Goal: Information Seeking & Learning: Learn about a topic

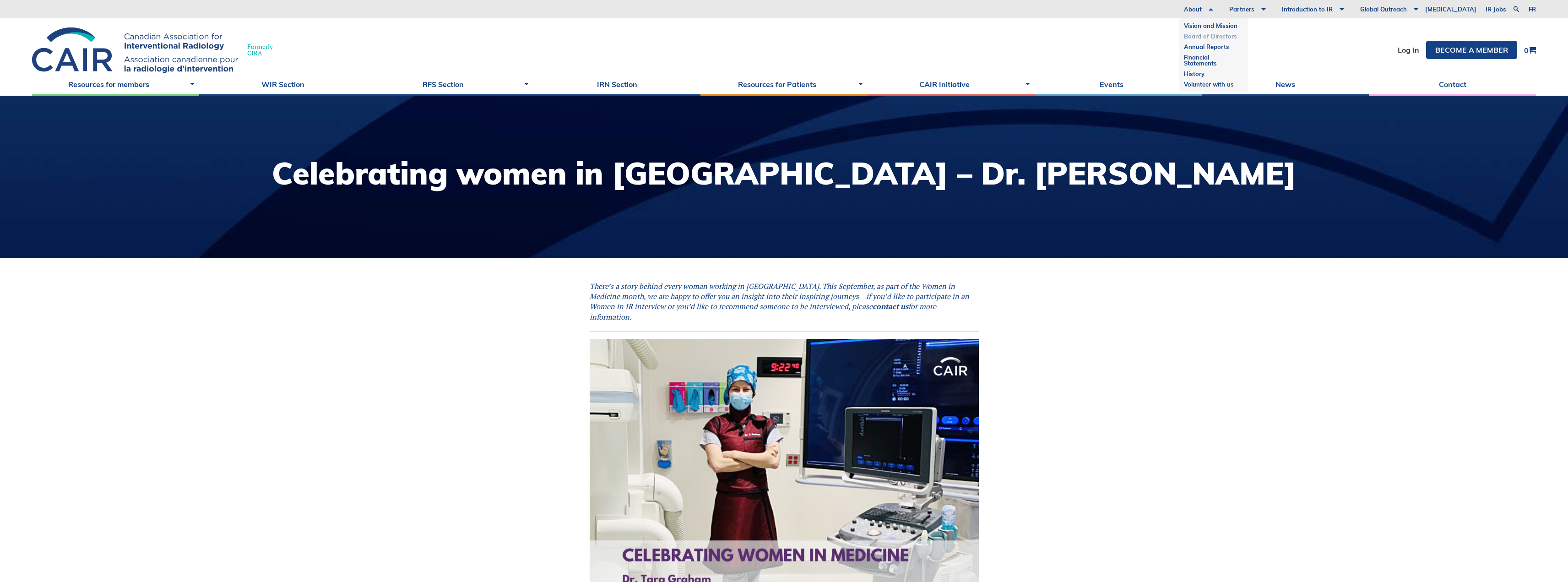
click at [1243, 37] on link "Board of Directors" at bounding box center [1213, 37] width 59 height 11
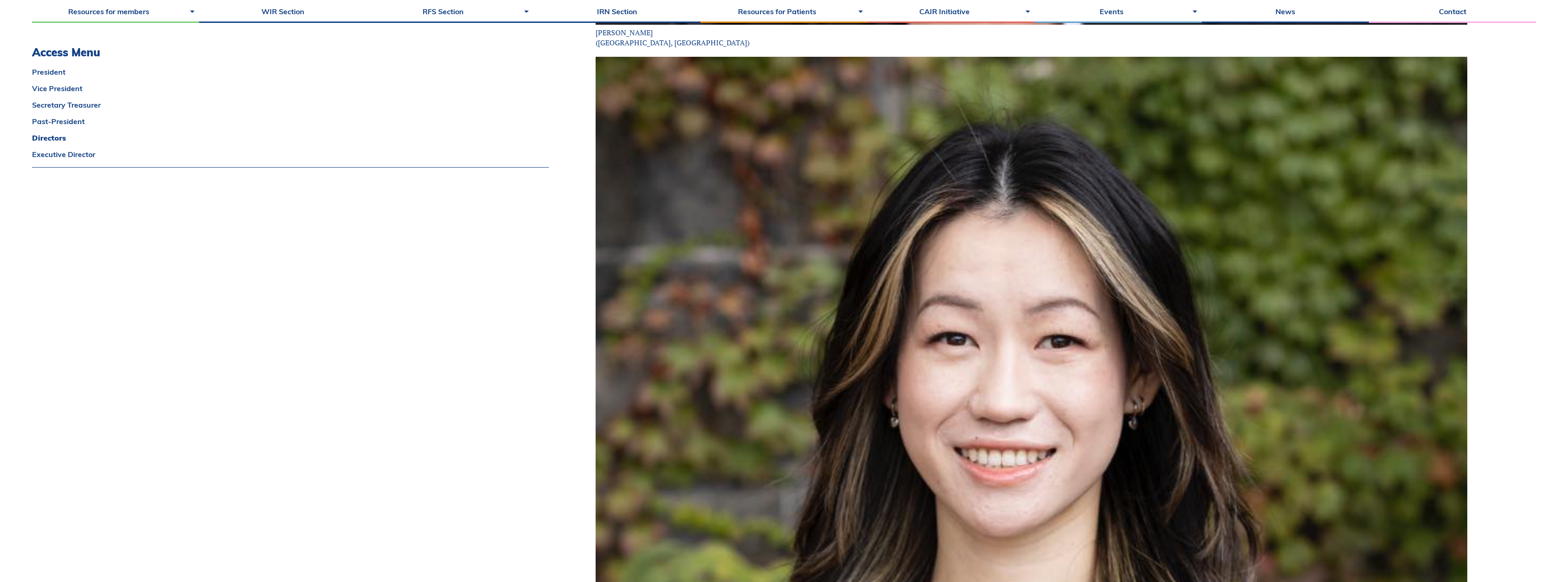
scroll to position [6540, 0]
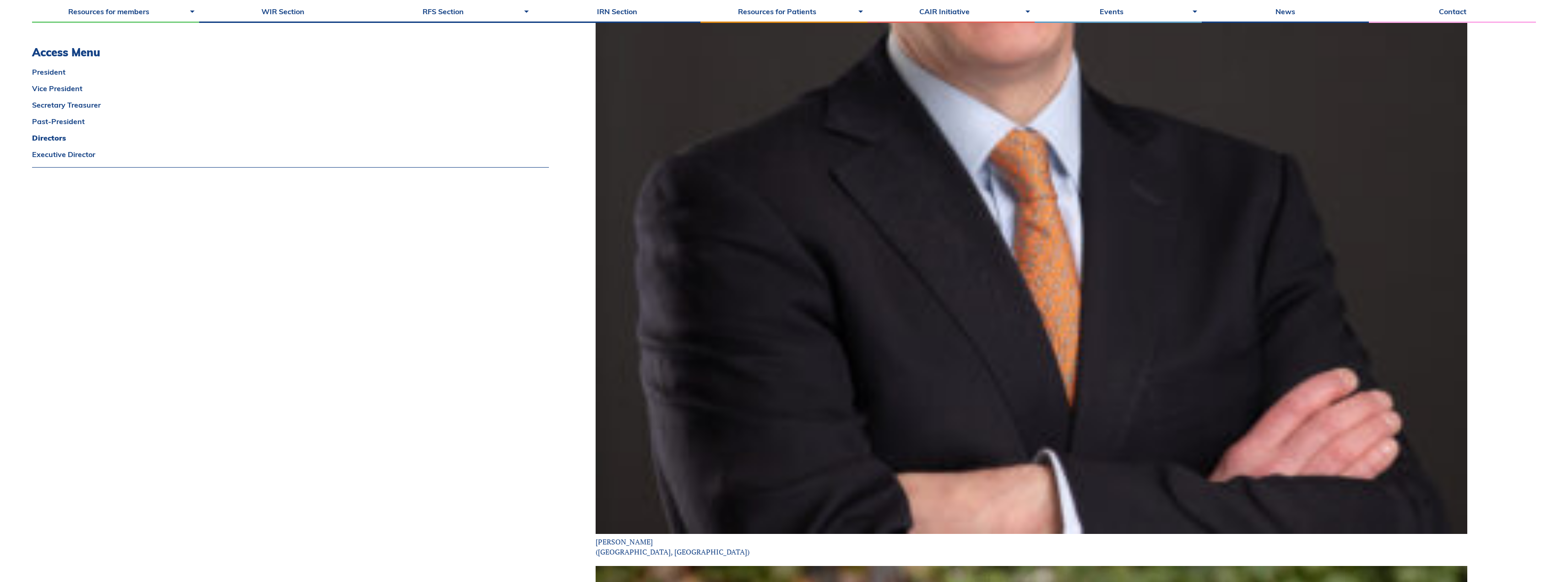
drag, startPoint x: 1567, startPoint y: 459, endPoint x: 1571, endPoint y: 454, distance: 6.4
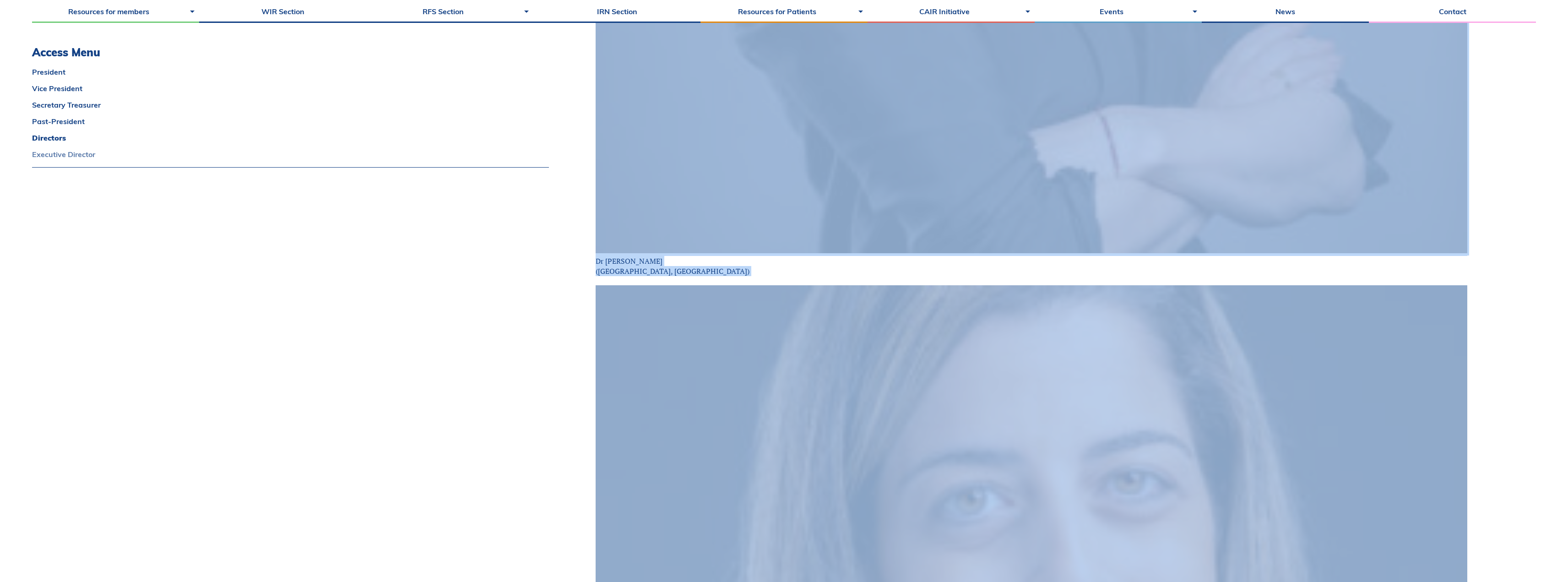
click at [59, 155] on link "Executive Director" at bounding box center [290, 154] width 517 height 7
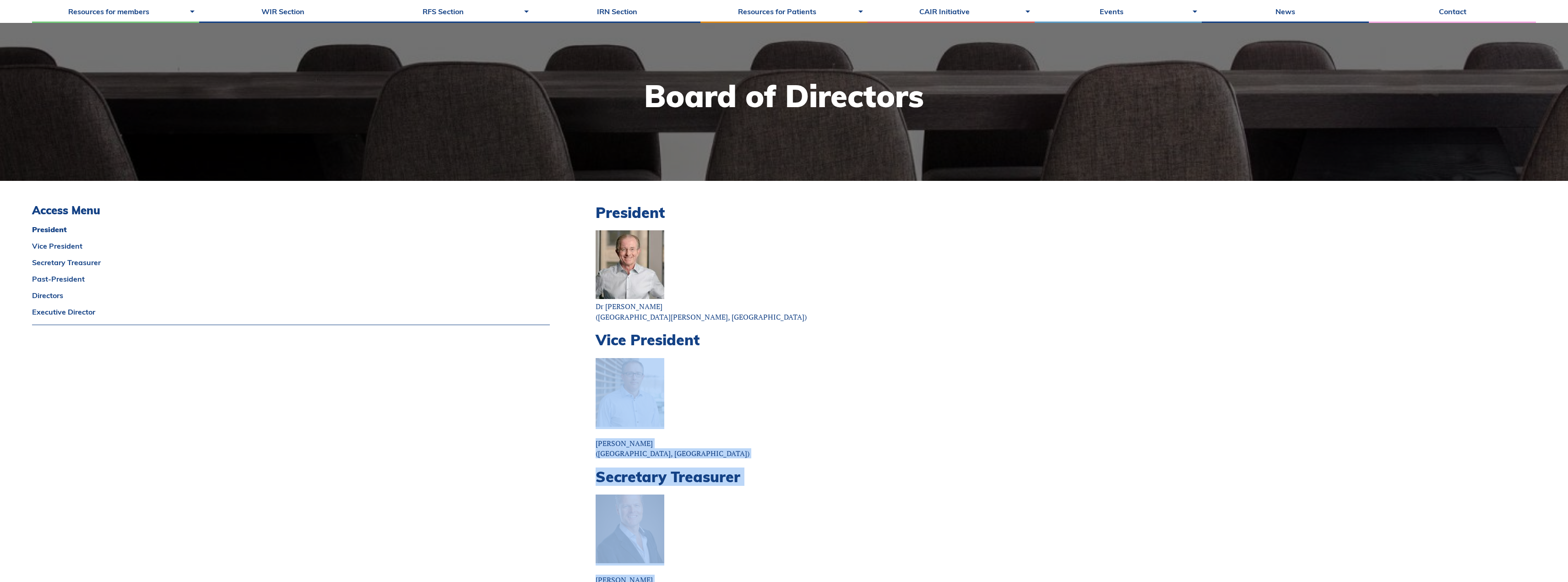
scroll to position [0, 0]
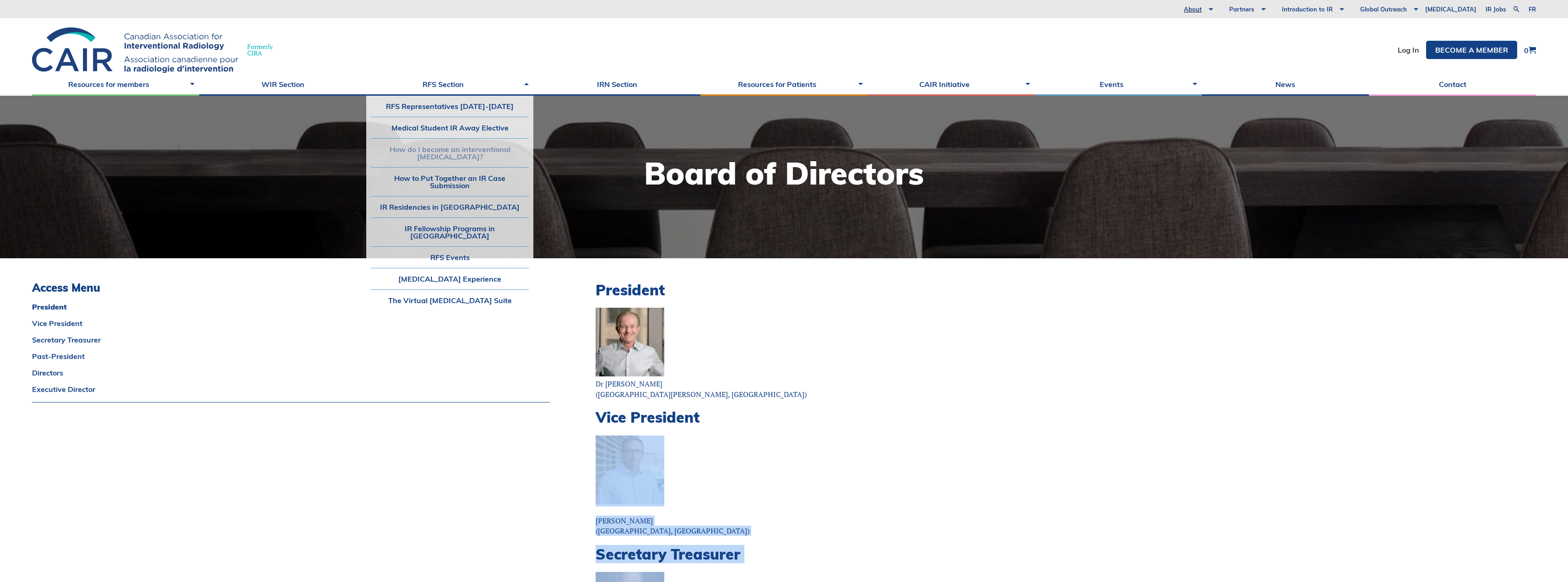
click at [447, 156] on link "How do I become an interventional radiologist?" at bounding box center [449, 153] width 158 height 29
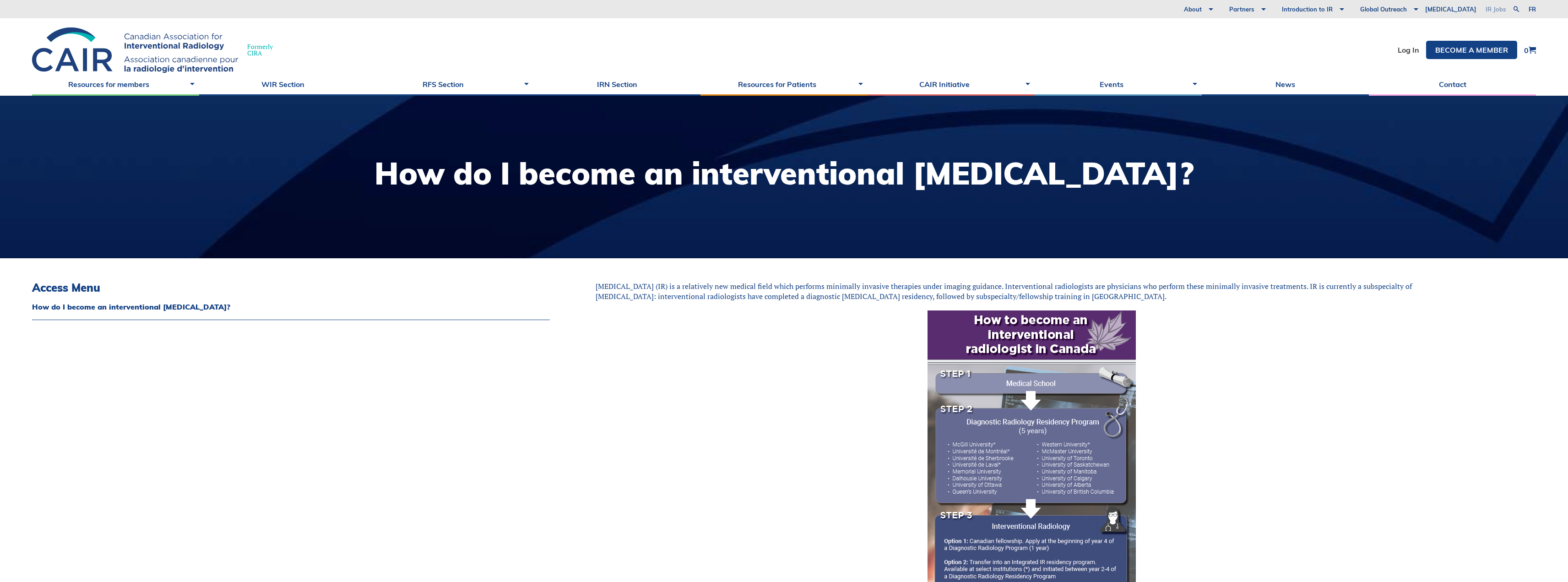
click at [1494, 11] on link "IR Jobs" at bounding box center [1495, 9] width 30 height 19
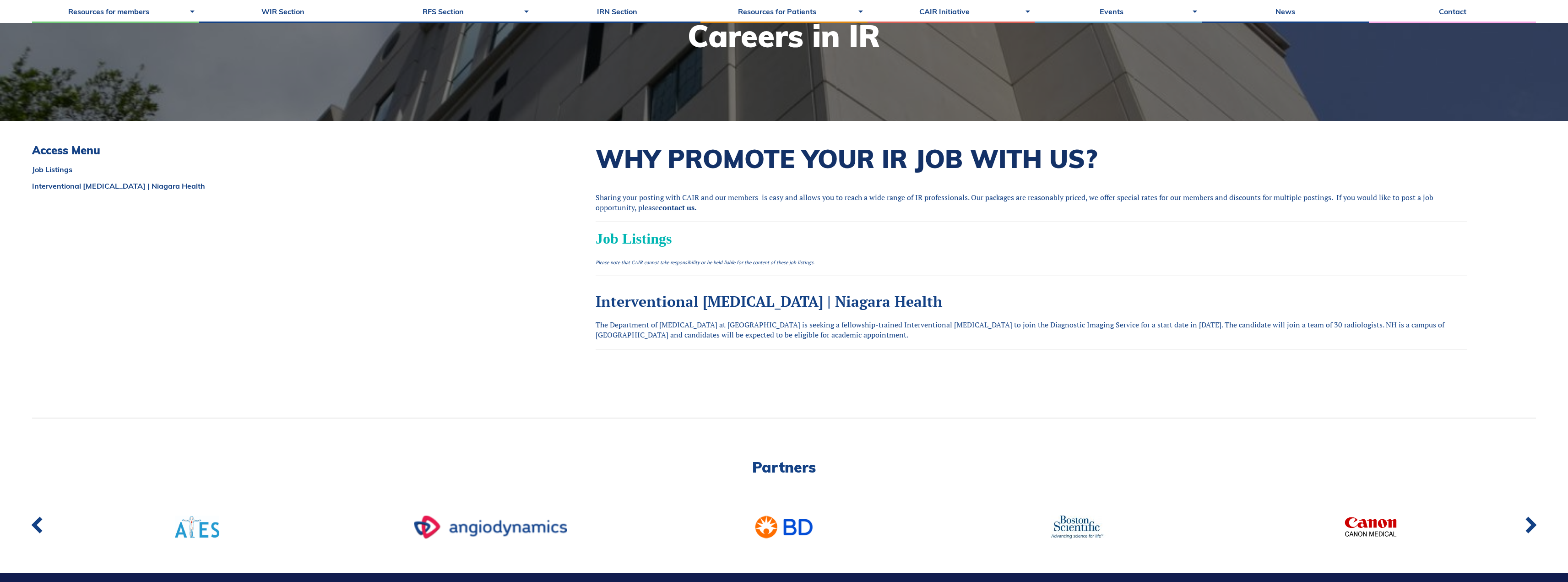
scroll to position [183, 0]
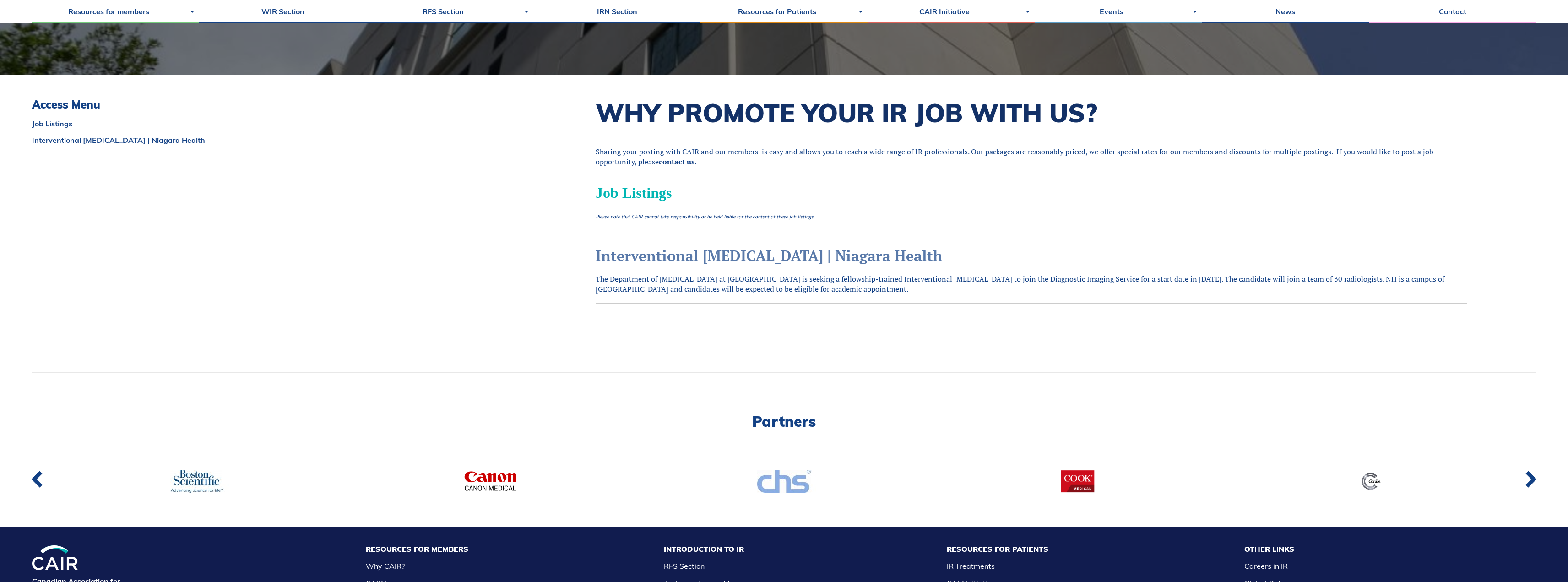
click at [651, 255] on link "Interventional [MEDICAL_DATA] | Niagara Health" at bounding box center [768, 255] width 347 height 19
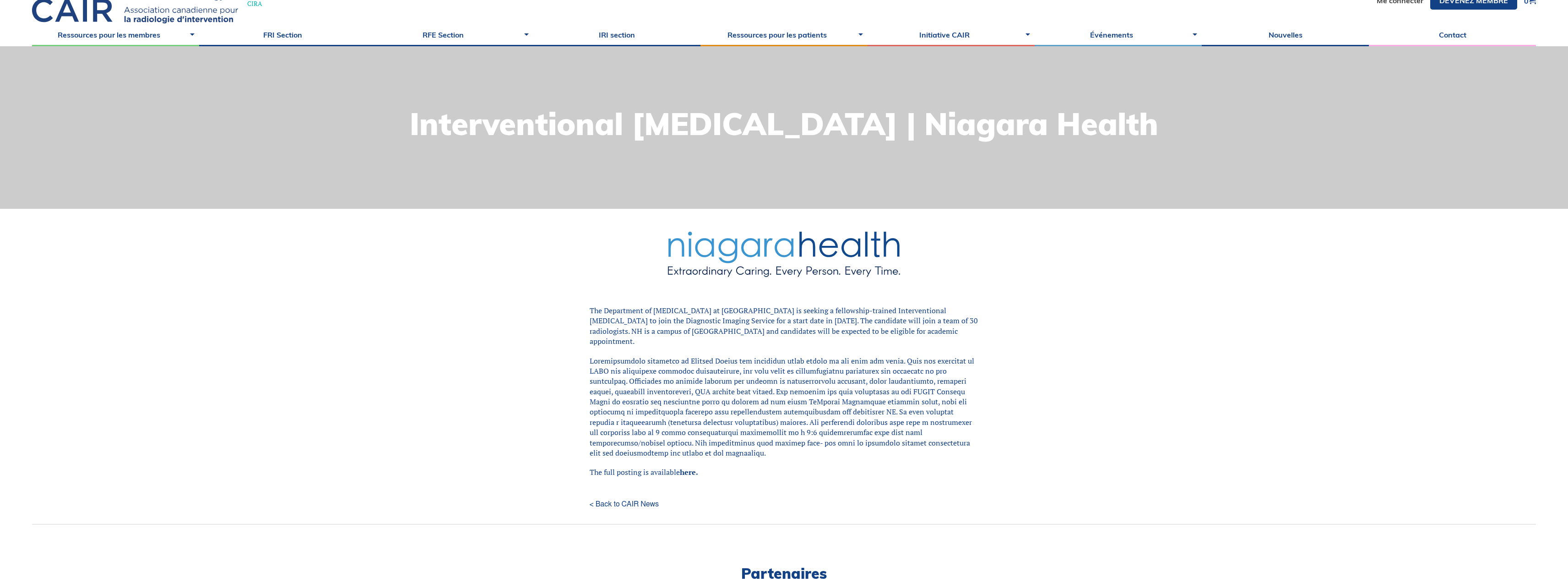
scroll to position [137, 0]
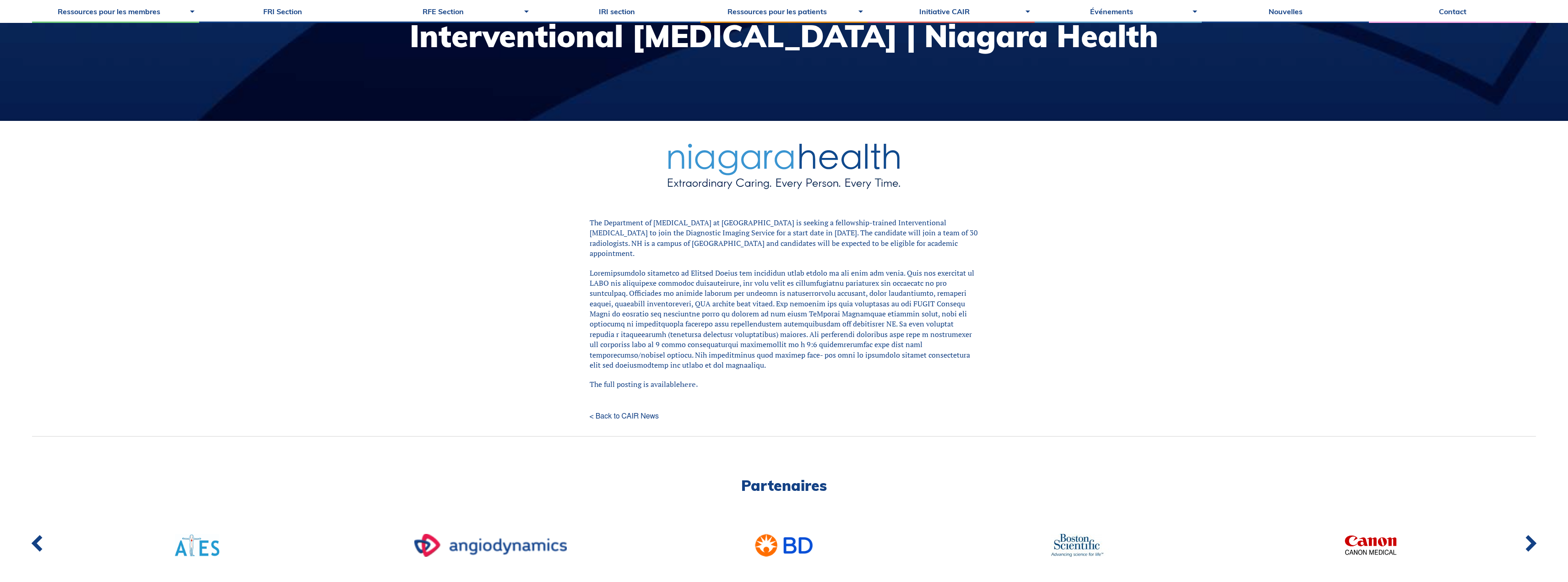
click at [687, 379] on link "here." at bounding box center [689, 384] width 19 height 10
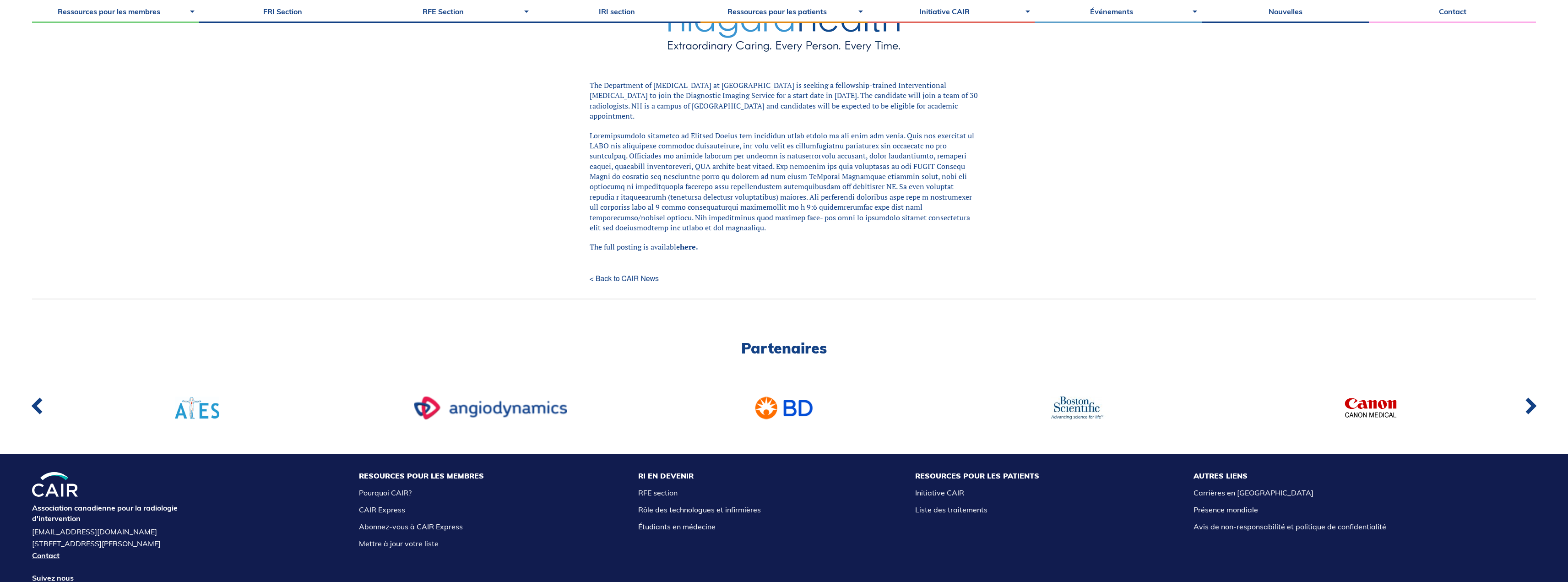
scroll to position [92, 0]
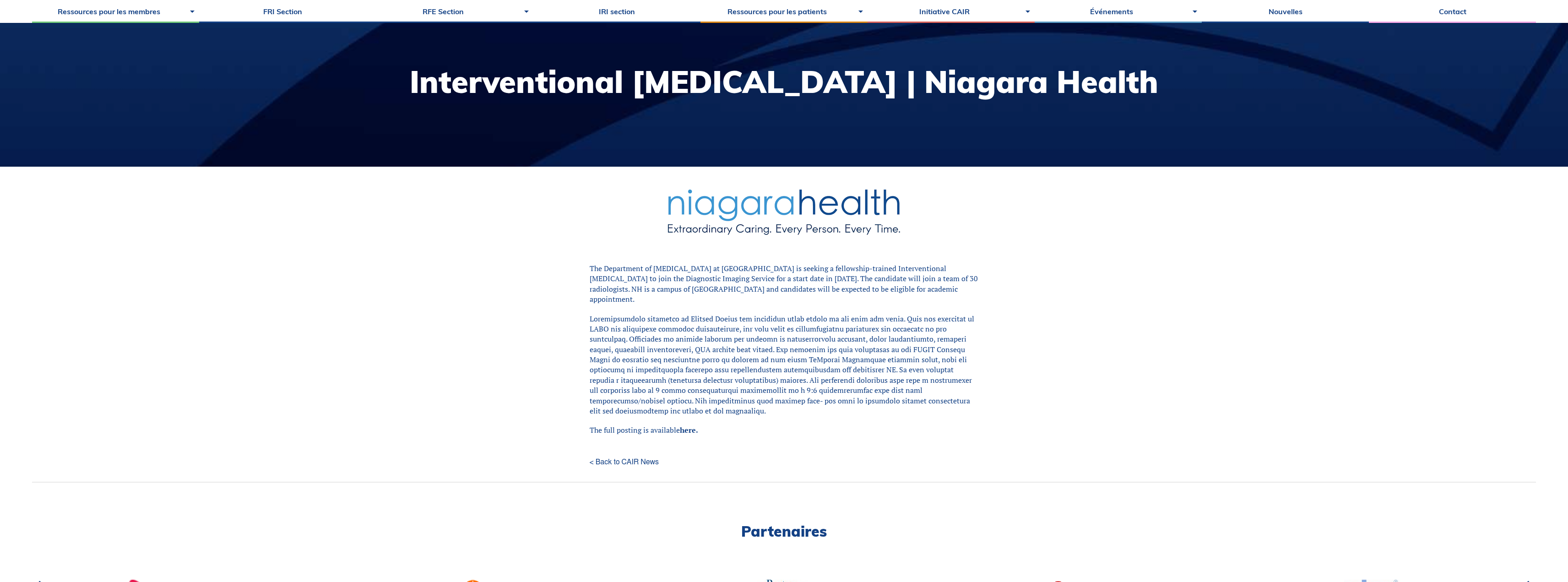
click at [614, 436] on div "< Back to CAIR News" at bounding box center [784, 454] width 389 height 39
click at [615, 458] on link "< Back to CAIR News" at bounding box center [784, 462] width 389 height 7
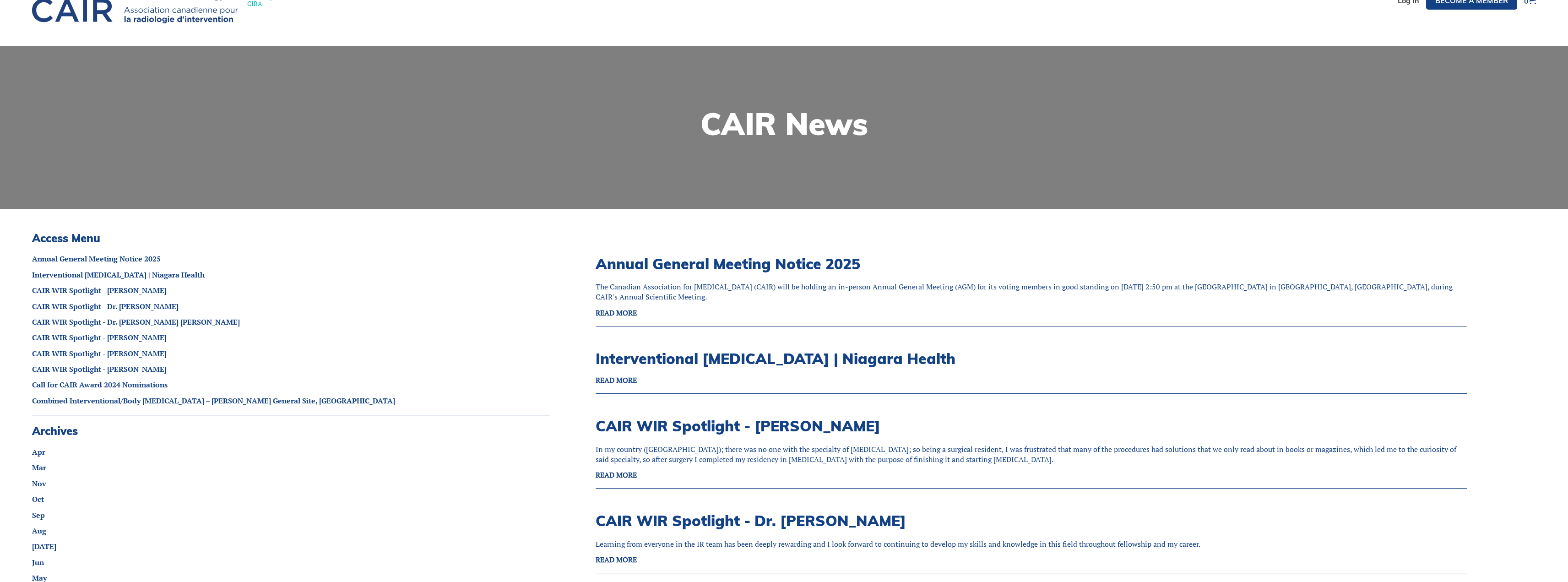
scroll to position [137, 0]
